Goal: Information Seeking & Learning: Learn about a topic

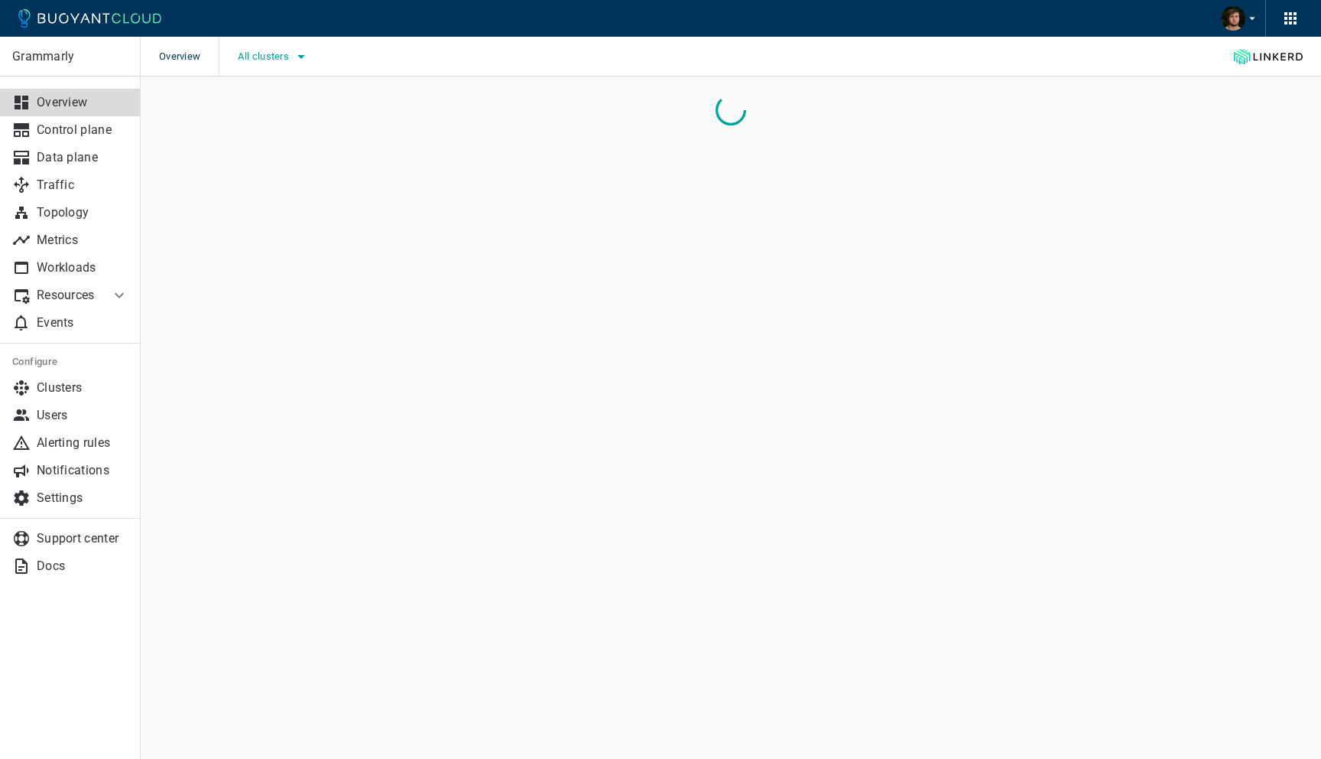
click at [274, 60] on span "All clusters" at bounding box center [265, 56] width 54 height 12
click at [294, 135] on span "prod-control-plane-1" at bounding box center [331, 133] width 112 height 15
click at [268, 135] on input "prod-control-plane-1" at bounding box center [258, 134] width 18 height 18
checkbox input "true"
click at [294, 165] on span "prod-data-plane-1" at bounding box center [324, 164] width 99 height 15
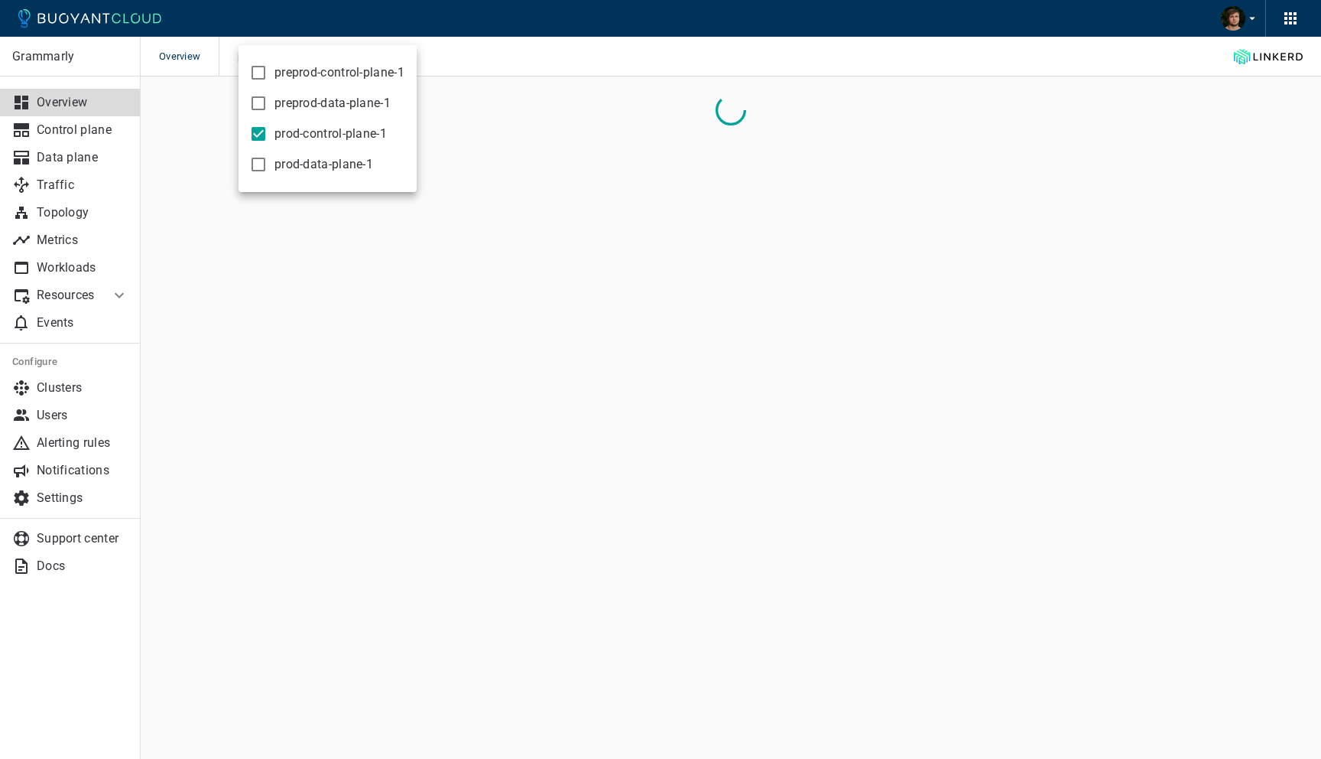
click at [268, 165] on input "prod-data-plane-1" at bounding box center [258, 164] width 18 height 18
checkbox input "true"
click at [650, 47] on div at bounding box center [660, 379] width 1321 height 759
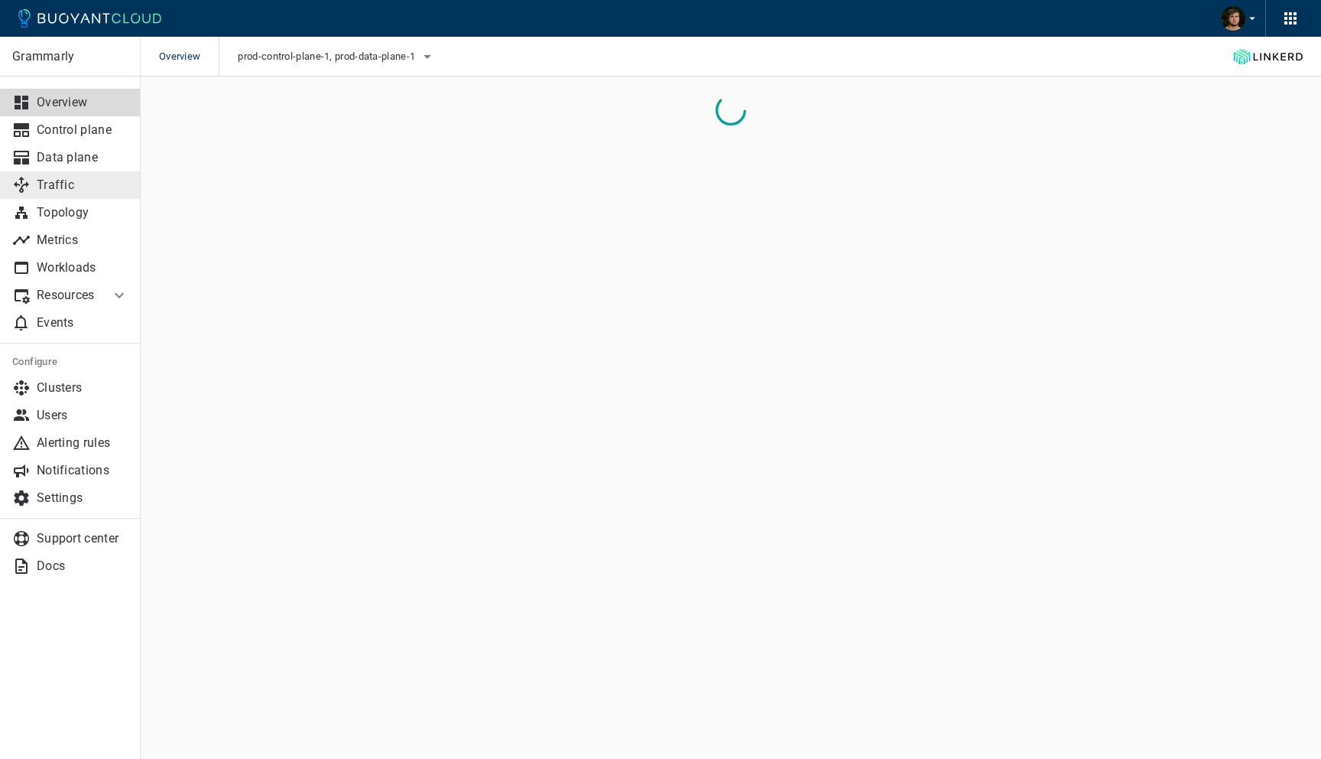
click at [84, 194] on link "Traffic" at bounding box center [70, 185] width 141 height 28
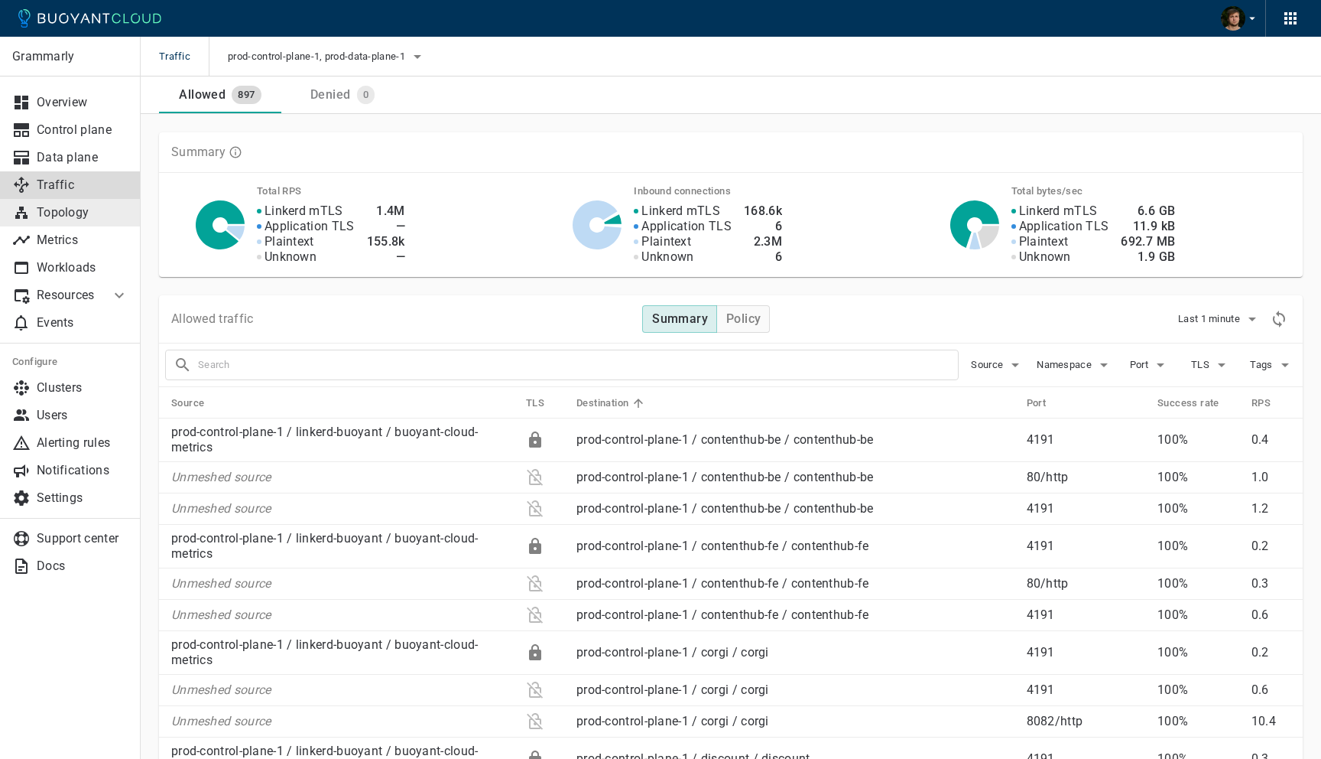
click at [82, 213] on p "Topology" at bounding box center [83, 212] width 92 height 15
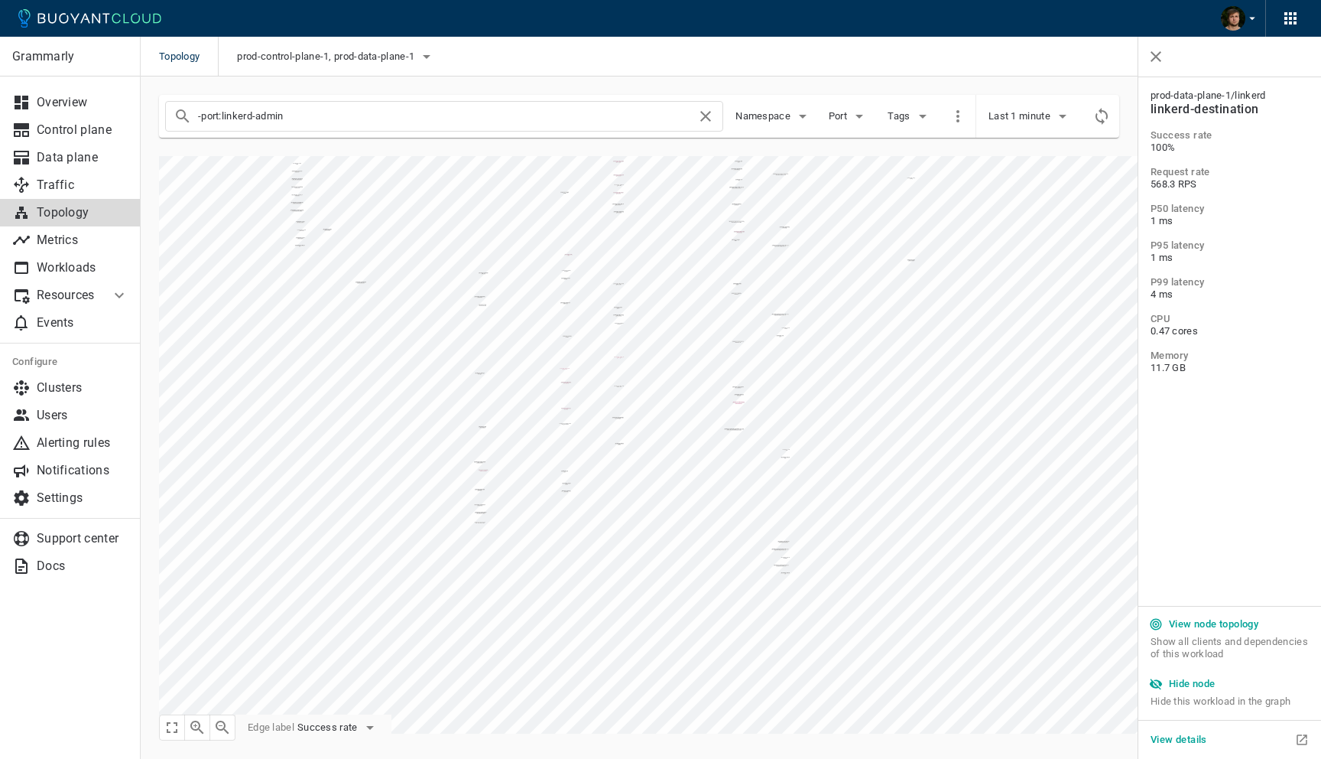
click at [1234, 694] on div "Hide node" at bounding box center [1230, 683] width 171 height 23
click at [1200, 688] on h5 "Hide node" at bounding box center [1192, 684] width 47 height 12
click at [1185, 684] on h5 "Hide node" at bounding box center [1192, 684] width 47 height 12
click at [1222, 684] on button "Hide node" at bounding box center [1183, 683] width 77 height 23
click at [1187, 689] on h5 "Hide node" at bounding box center [1192, 684] width 47 height 12
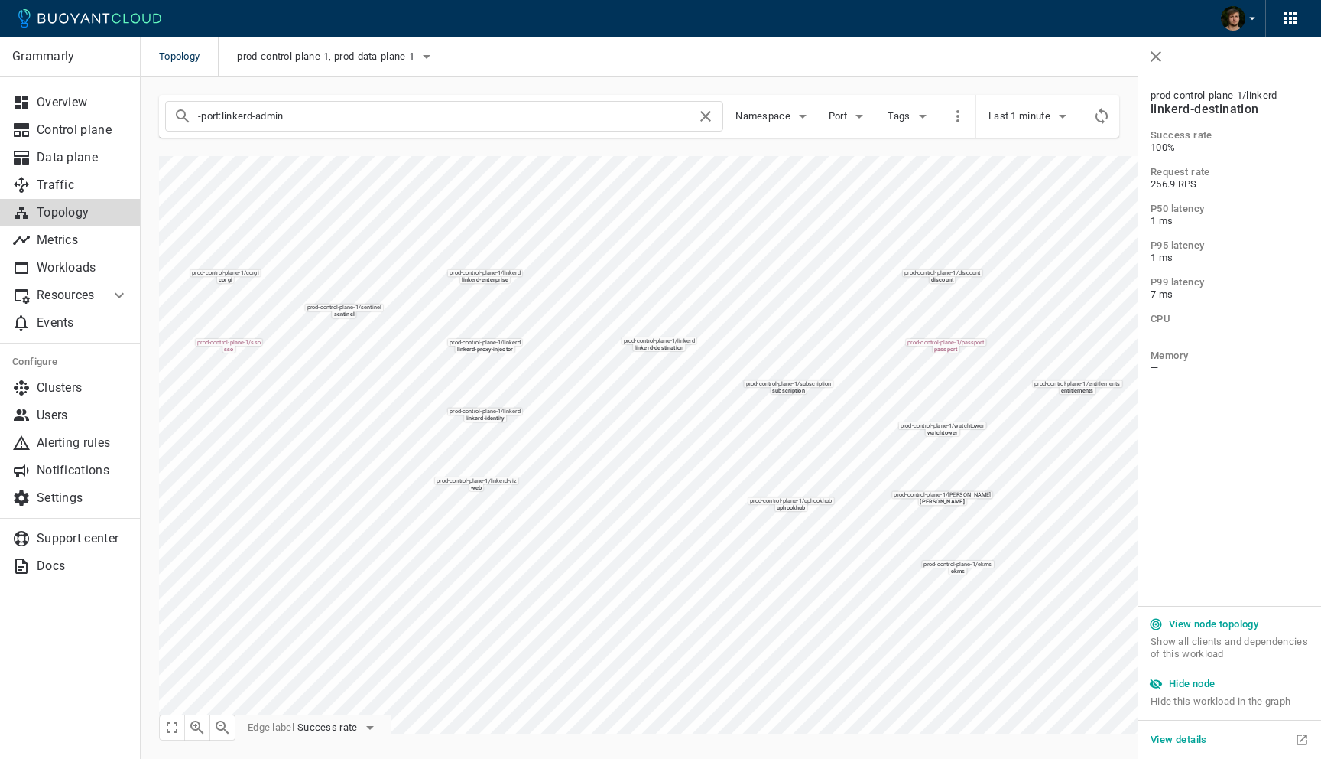
click at [1187, 686] on h5 "Hide node" at bounding box center [1192, 684] width 47 height 12
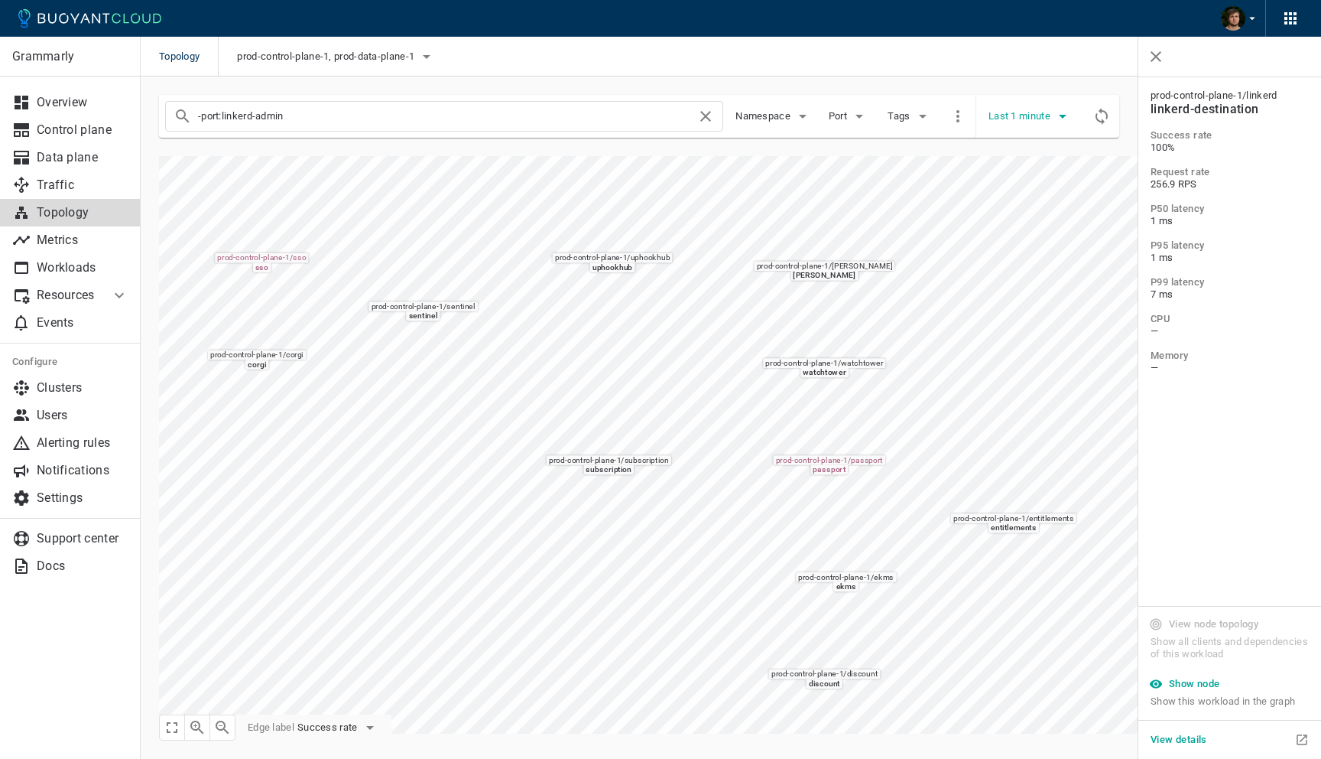
click at [1058, 119] on icon "button" at bounding box center [1063, 116] width 18 height 18
click at [1039, 176] on li "Last 10 minutes" at bounding box center [1046, 175] width 115 height 28
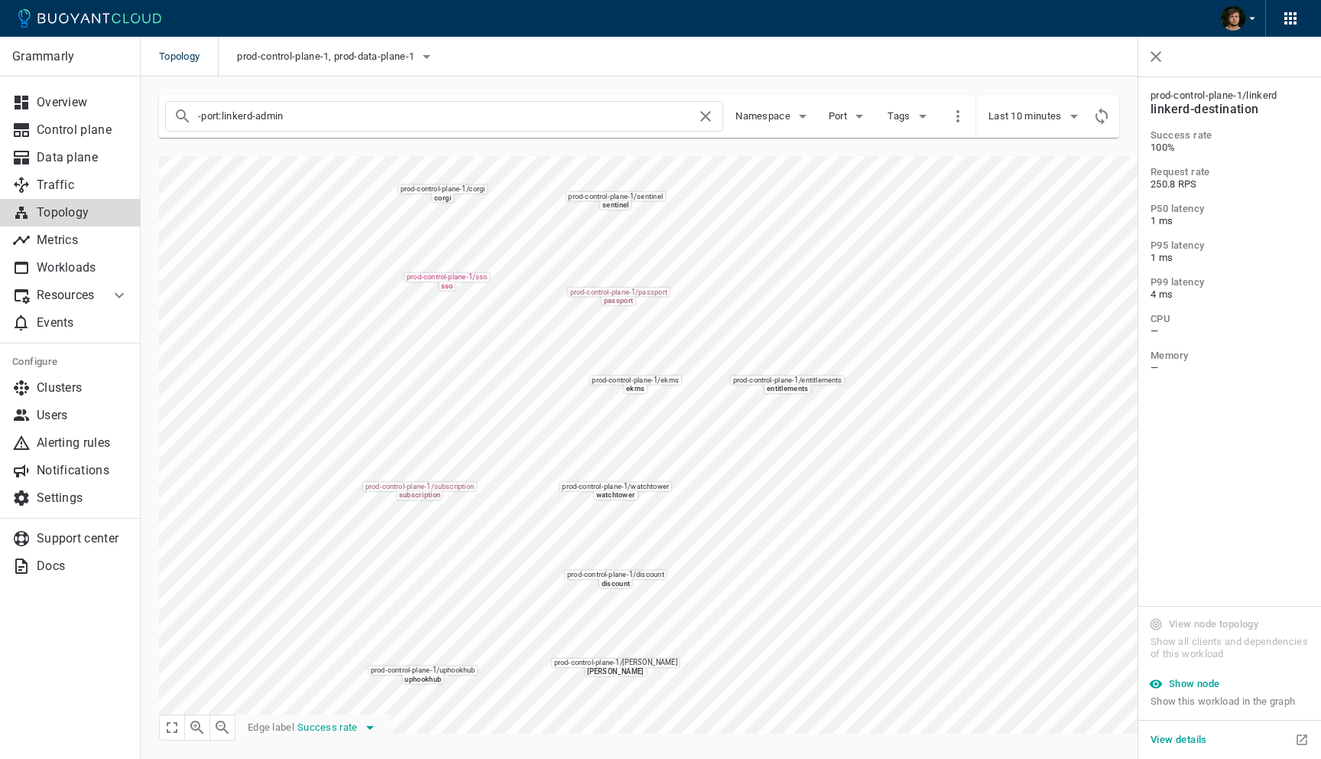
click at [360, 724] on span "Success rate" at bounding box center [328, 727] width 63 height 12
click at [345, 693] on li "Request rate" at bounding box center [360, 699] width 122 height 28
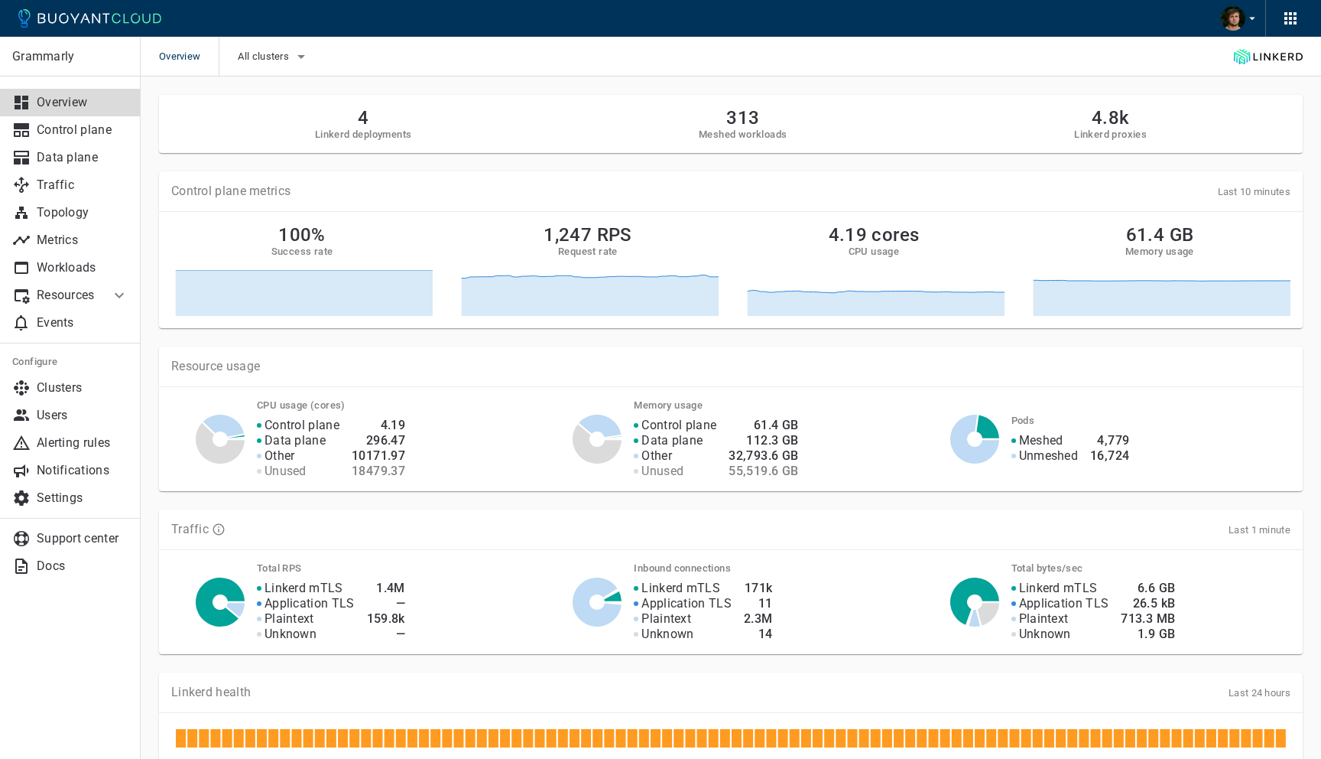
click at [267, 71] on div "All clusters" at bounding box center [265, 57] width 92 height 40
click at [267, 70] on div "All clusters" at bounding box center [265, 57] width 92 height 40
click at [267, 58] on span "All clusters" at bounding box center [265, 56] width 54 height 12
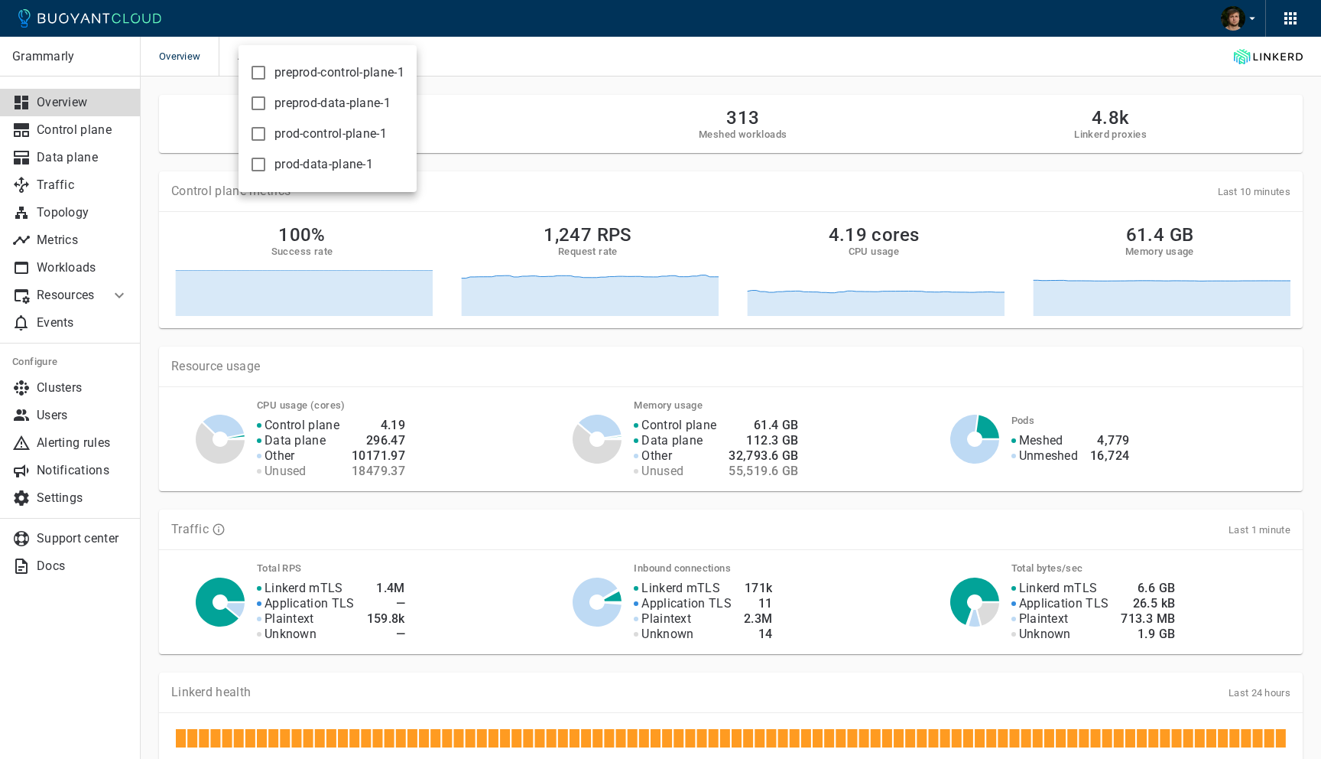
click at [275, 169] on span "prod-data-plane-1" at bounding box center [324, 164] width 99 height 15
click at [268, 169] on input "prod-data-plane-1" at bounding box center [258, 164] width 18 height 18
checkbox input "true"
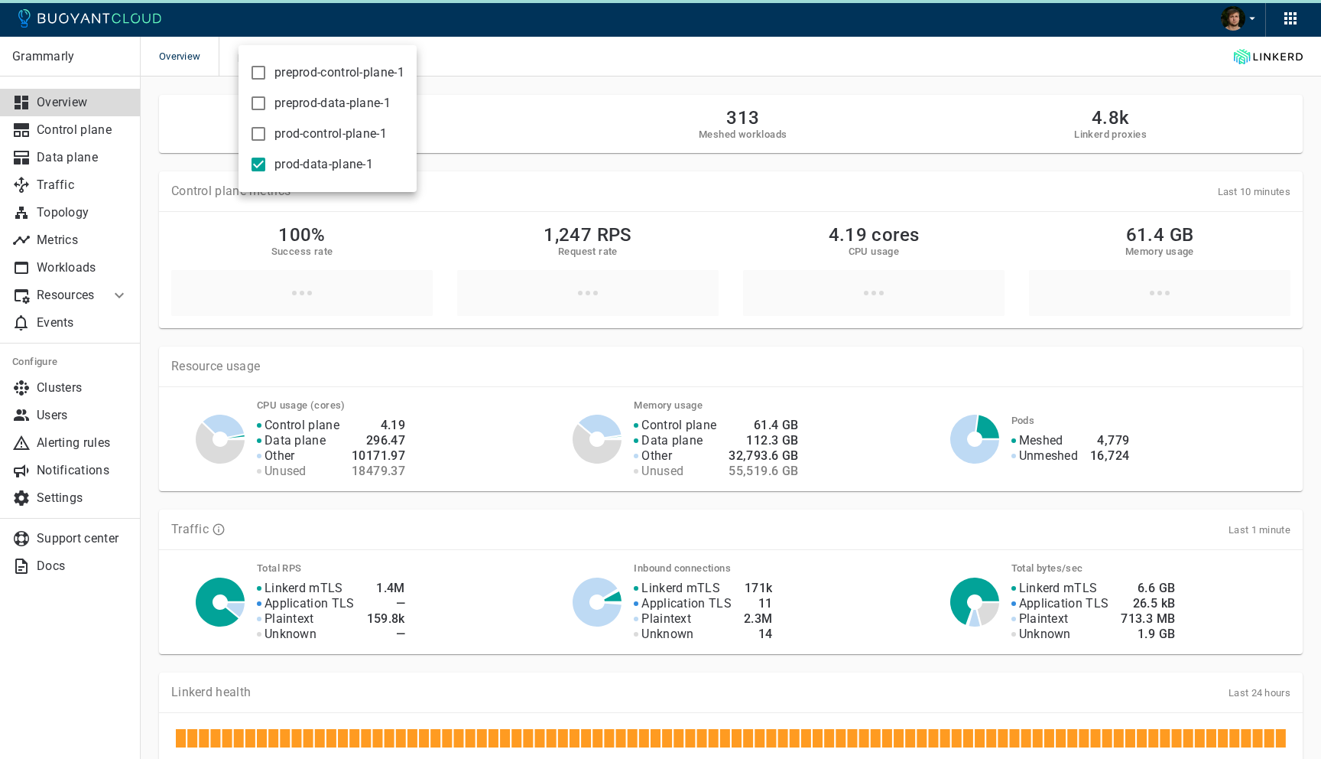
click at [278, 141] on span "prod-control-plane-1" at bounding box center [331, 133] width 112 height 15
click at [268, 141] on input "prod-control-plane-1" at bounding box center [258, 134] width 18 height 18
checkbox input "true"
click at [63, 213] on div at bounding box center [660, 379] width 1321 height 759
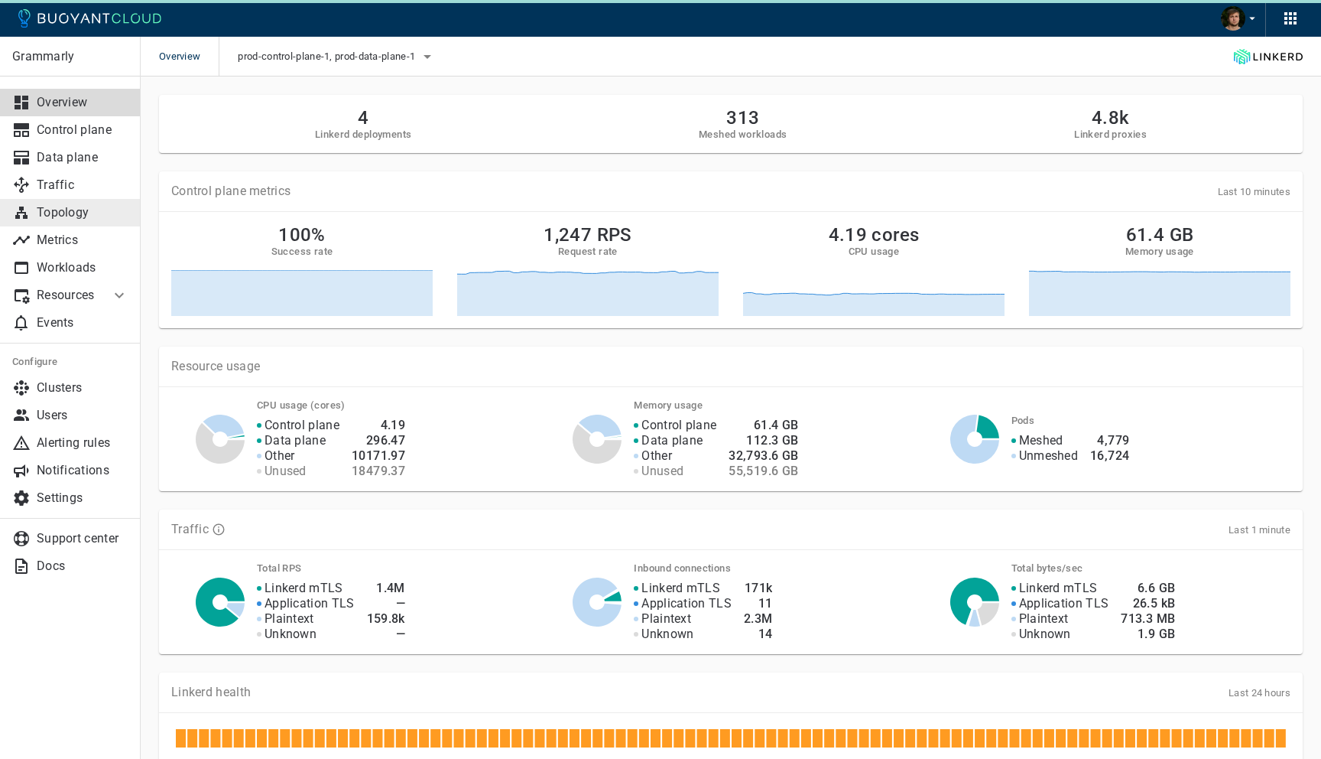
click at [72, 210] on p "Topology" at bounding box center [83, 212] width 92 height 15
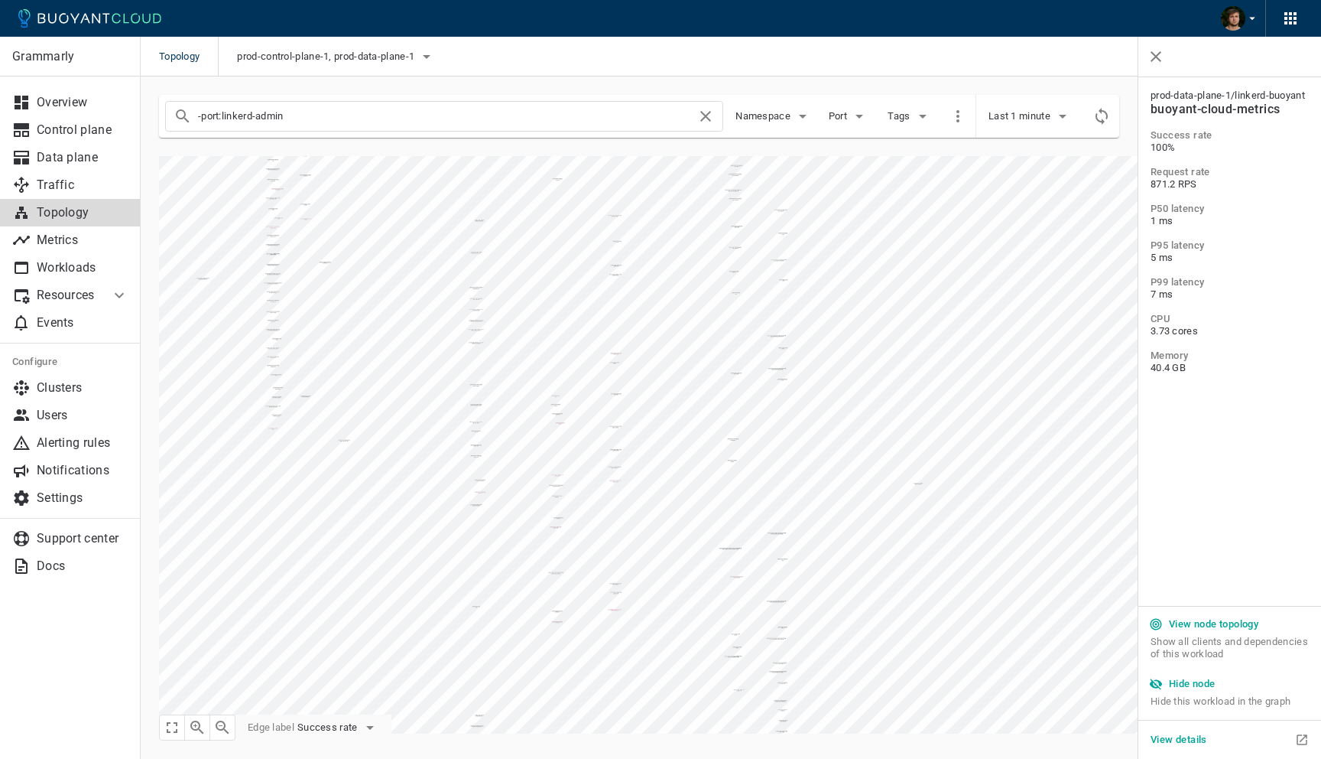
click at [1214, 684] on h5 "Hide node" at bounding box center [1192, 684] width 47 height 12
click at [1201, 685] on h5 "Hide node" at bounding box center [1192, 684] width 47 height 12
click at [1178, 684] on h5 "Hide node" at bounding box center [1192, 684] width 47 height 12
click at [1179, 697] on span "Hide this workload in the graph" at bounding box center [1230, 701] width 158 height 12
click at [1182, 678] on h5 "Hide node" at bounding box center [1192, 684] width 47 height 12
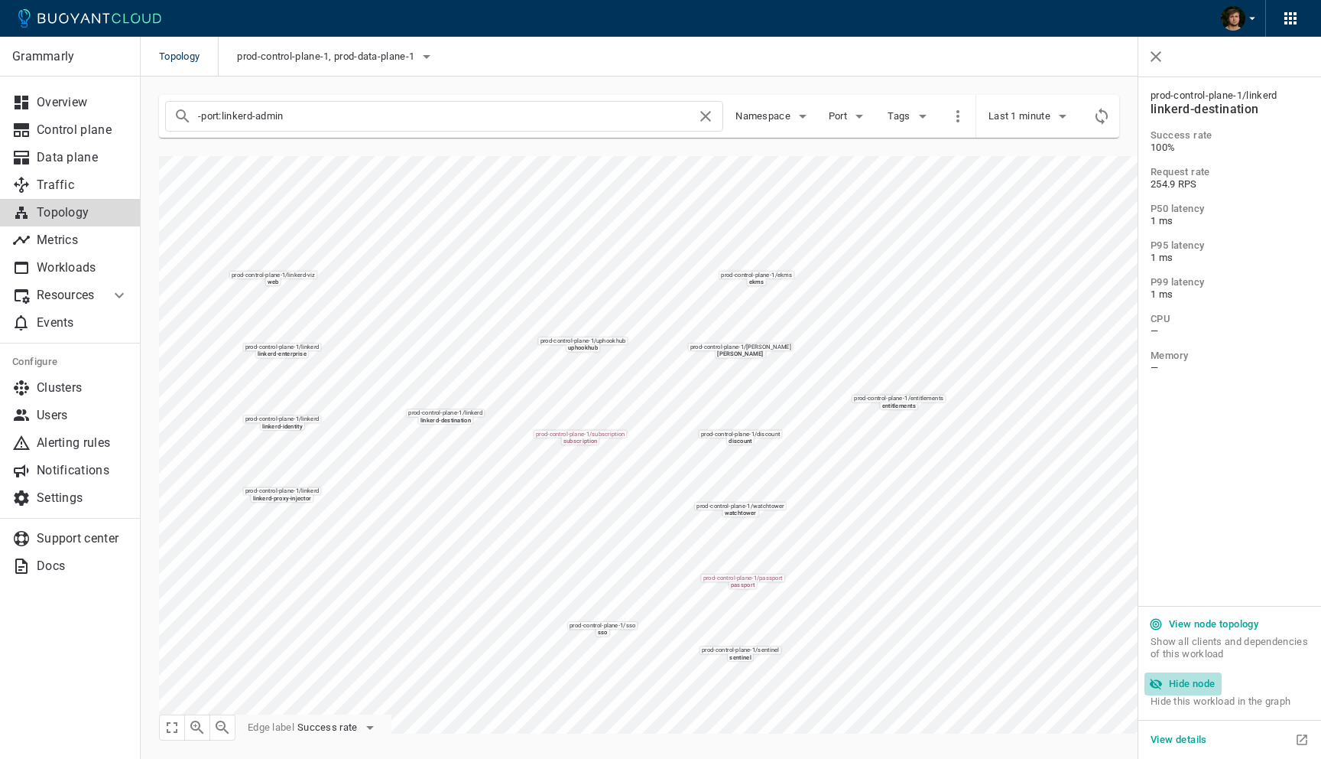
click at [1196, 689] on h5 "Hide node" at bounding box center [1192, 684] width 47 height 12
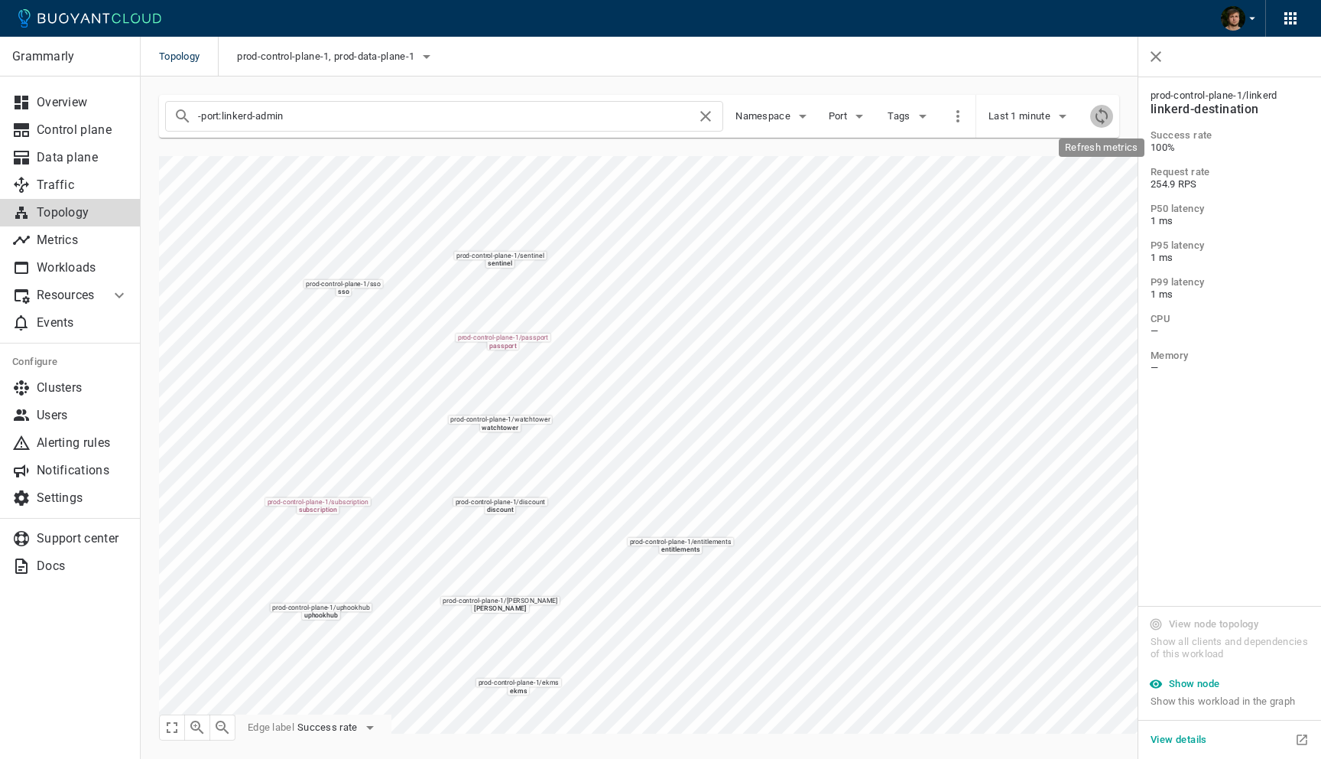
click at [1102, 116] on icon "Refresh metrics" at bounding box center [1102, 116] width 18 height 18
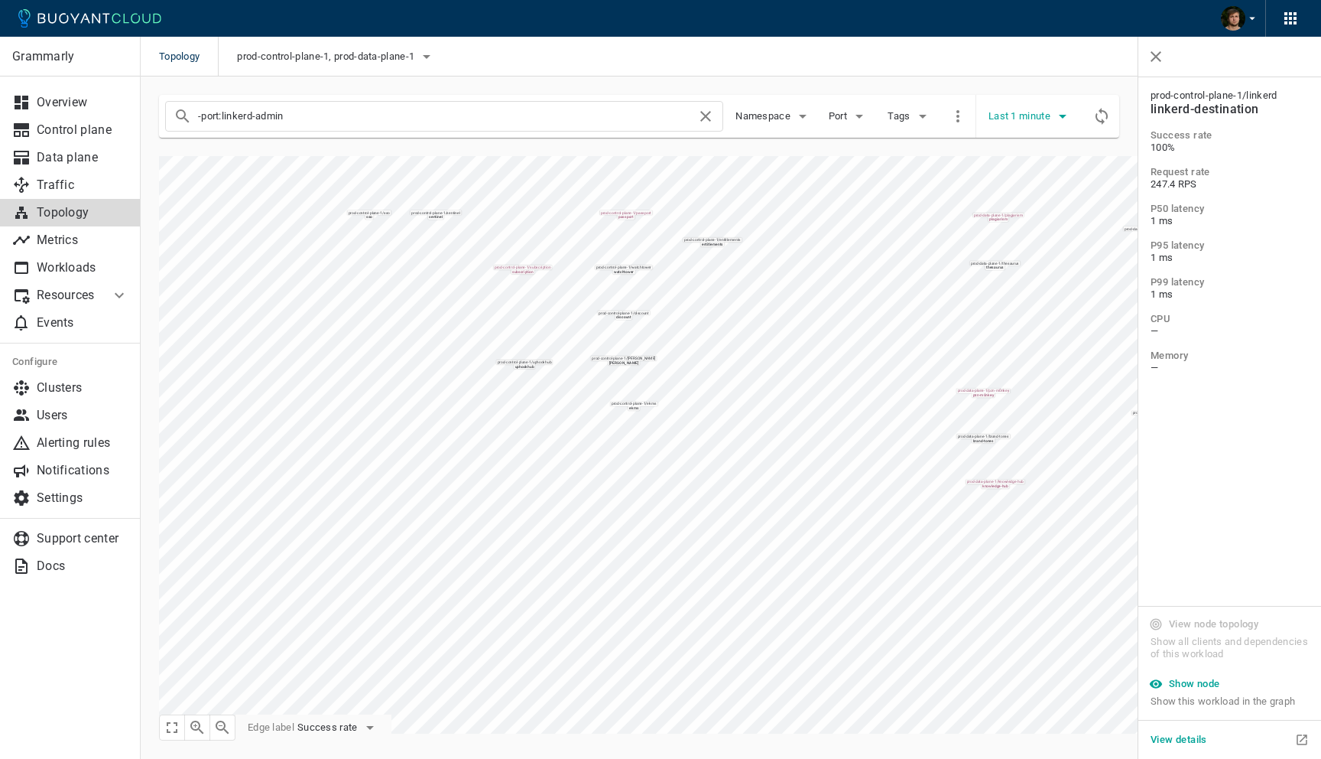
click at [1016, 115] on span "Last 1 minute" at bounding box center [1021, 116] width 65 height 12
click at [1025, 169] on li "Last 10 minutes" at bounding box center [1046, 175] width 115 height 28
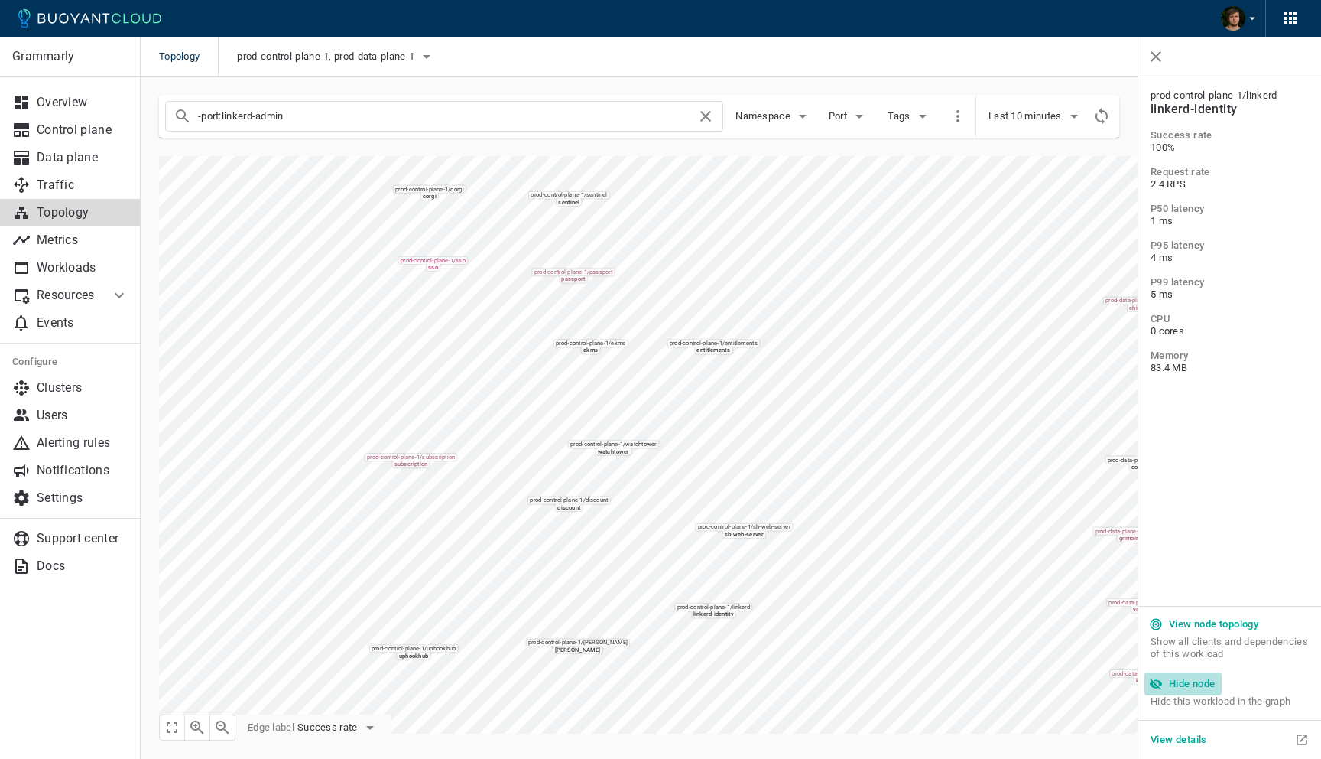
click at [1195, 687] on h5 "Hide node" at bounding box center [1192, 684] width 47 height 12
